Goal: Information Seeking & Learning: Learn about a topic

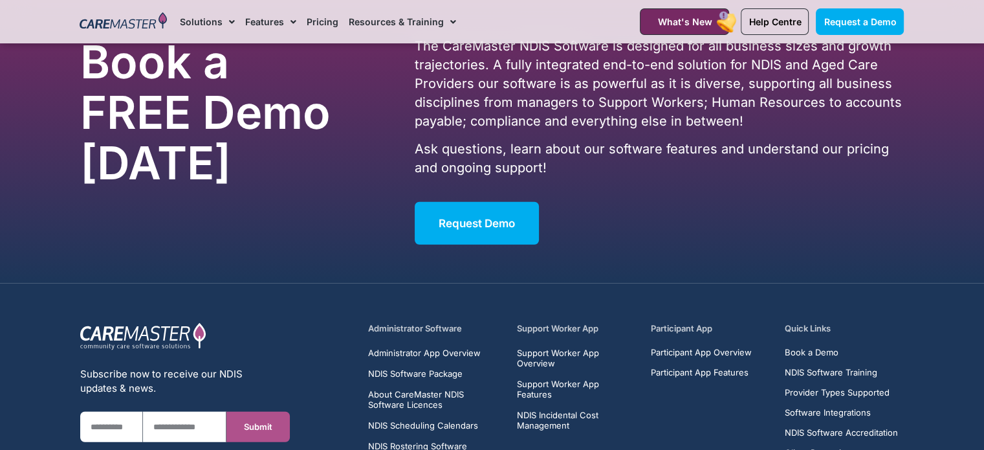
scroll to position [8377, 0]
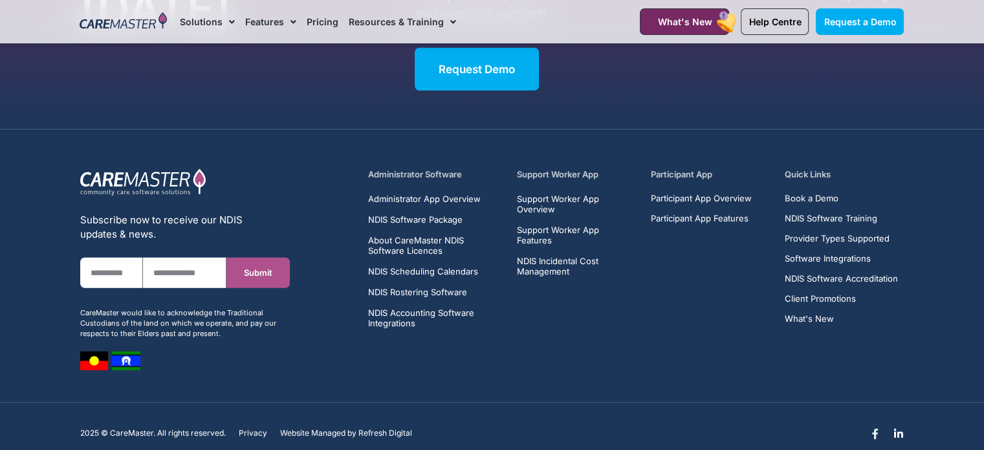
click at [875, 428] on icon at bounding box center [875, 433] width 10 height 10
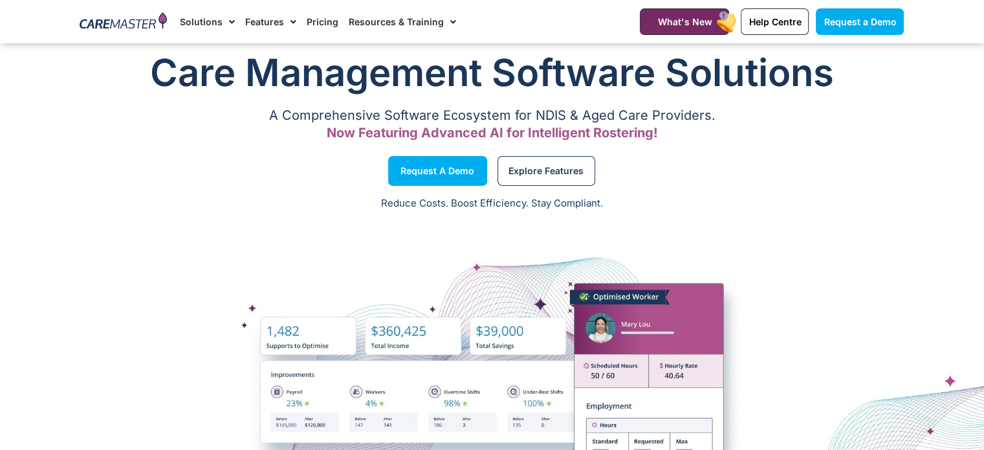
scroll to position [0, 0]
